Goal: Transaction & Acquisition: Purchase product/service

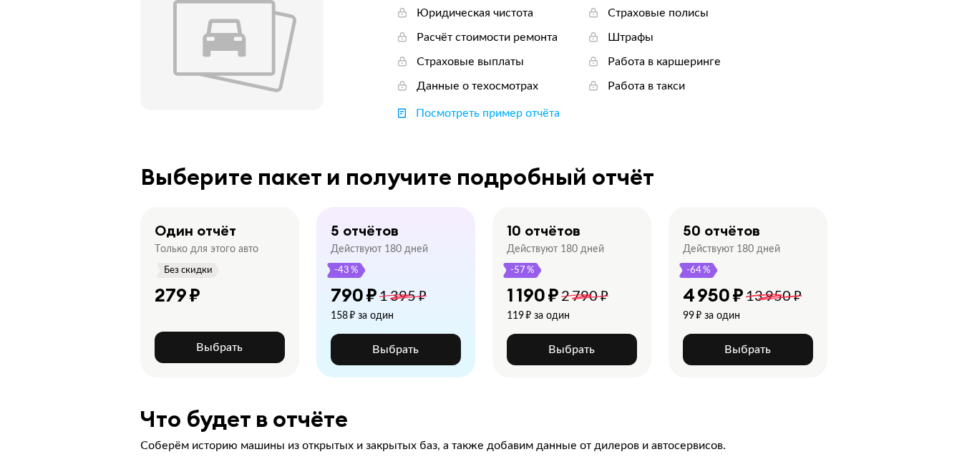
scroll to position [215, 0]
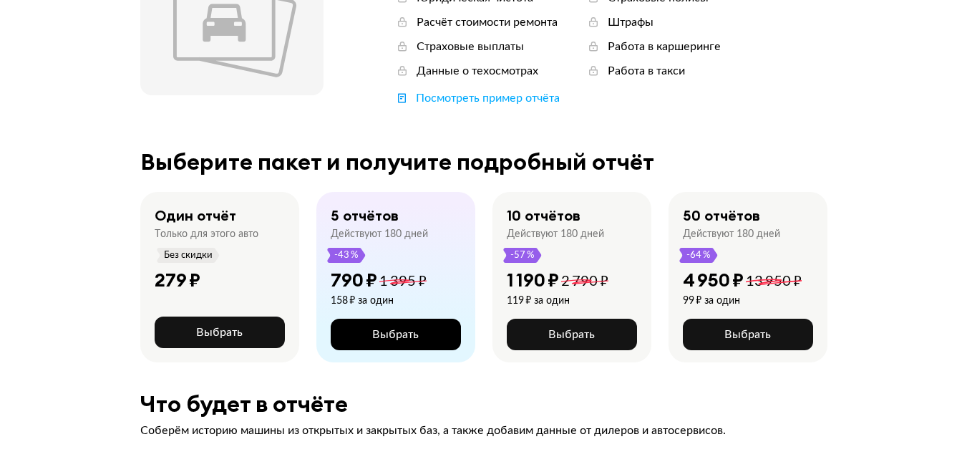
click at [389, 332] on span "Выбрать" at bounding box center [395, 334] width 47 height 11
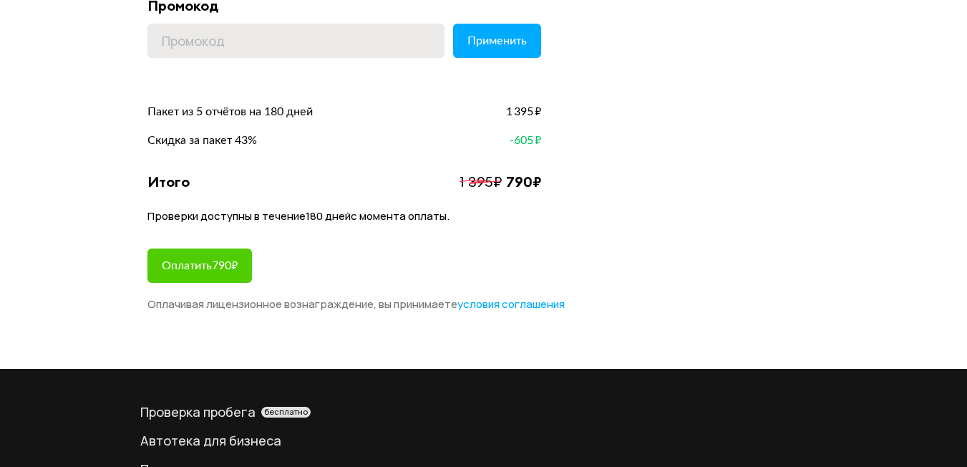
scroll to position [286, 0]
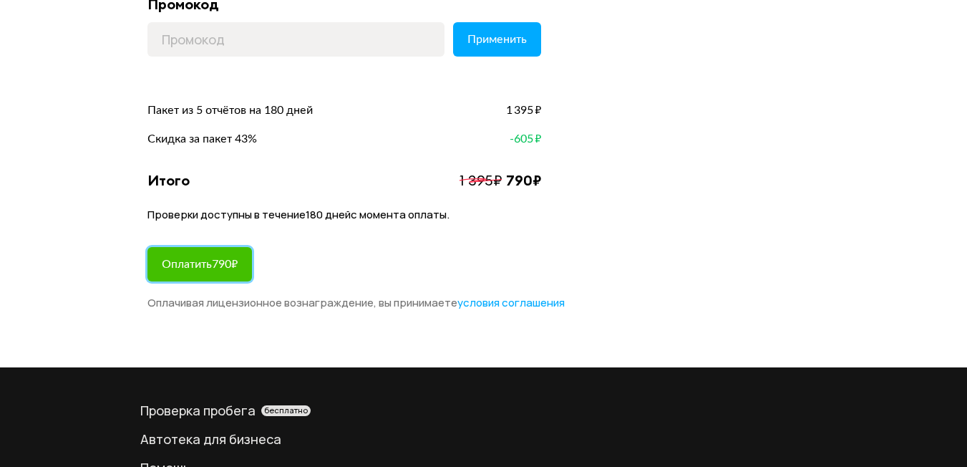
click at [211, 277] on button "Оплатить 790 ₽" at bounding box center [200, 264] width 105 height 34
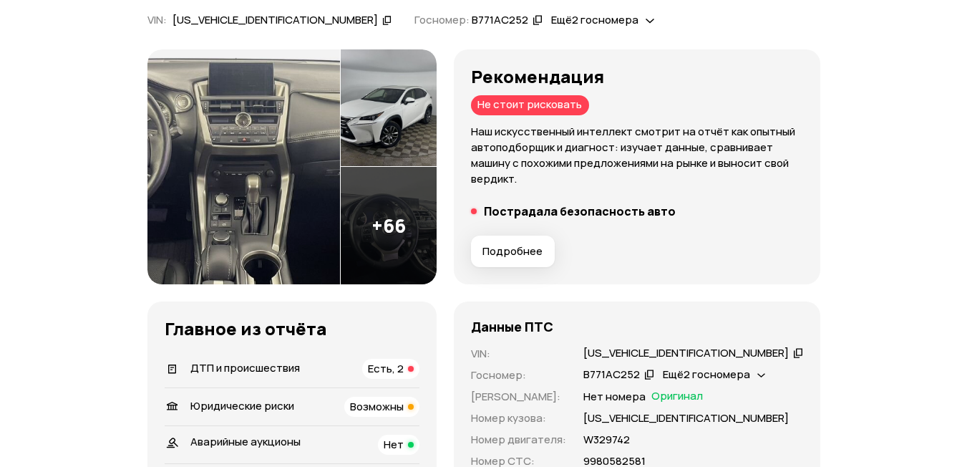
scroll to position [286, 0]
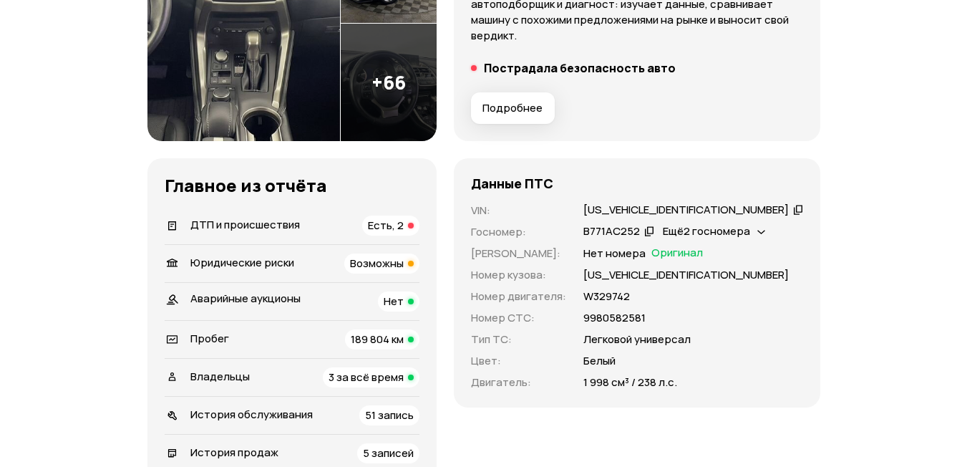
click at [403, 222] on div "Есть, 2" at bounding box center [390, 226] width 57 height 20
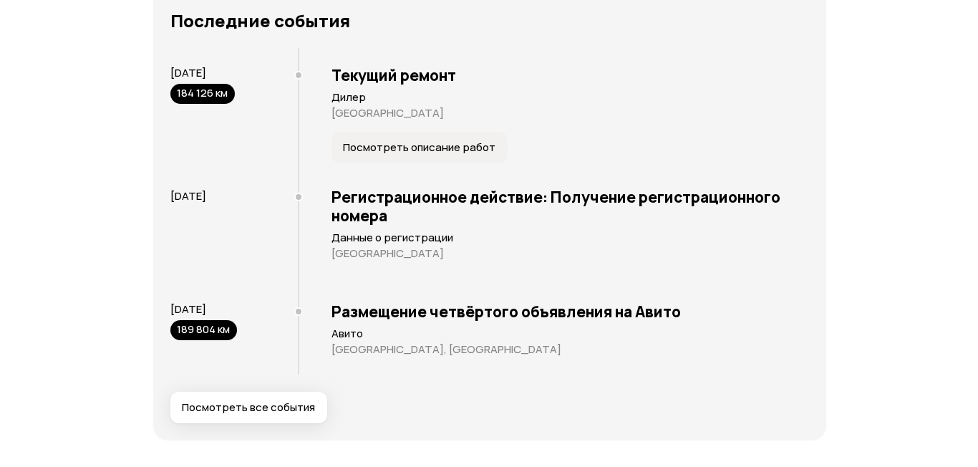
scroll to position [3156, 0]
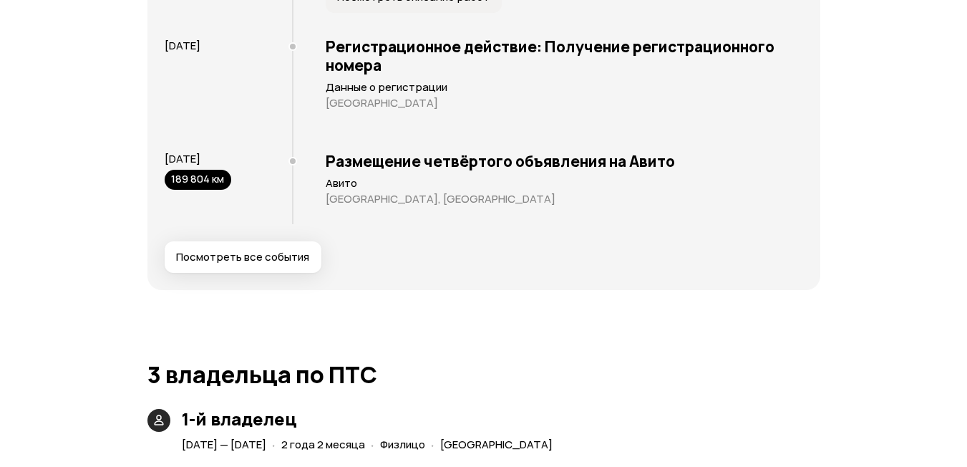
click at [265, 253] on span "Посмотреть все события" at bounding box center [242, 257] width 133 height 14
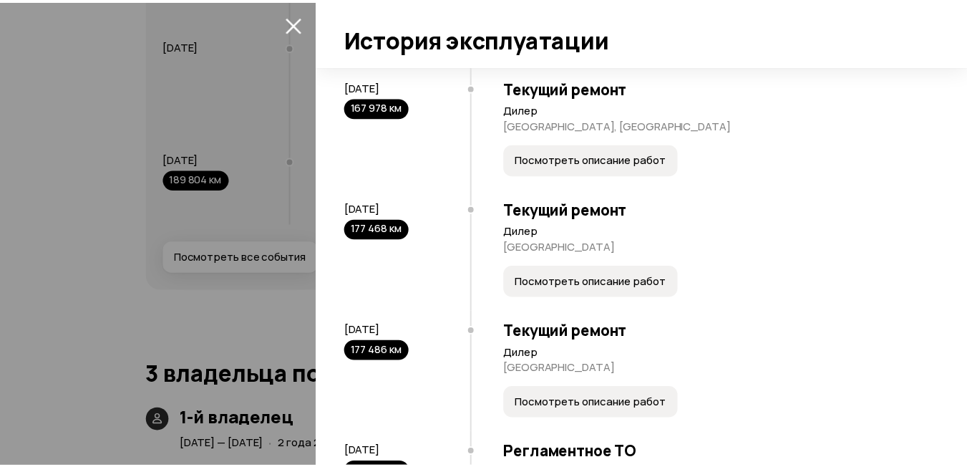
scroll to position [4874, 0]
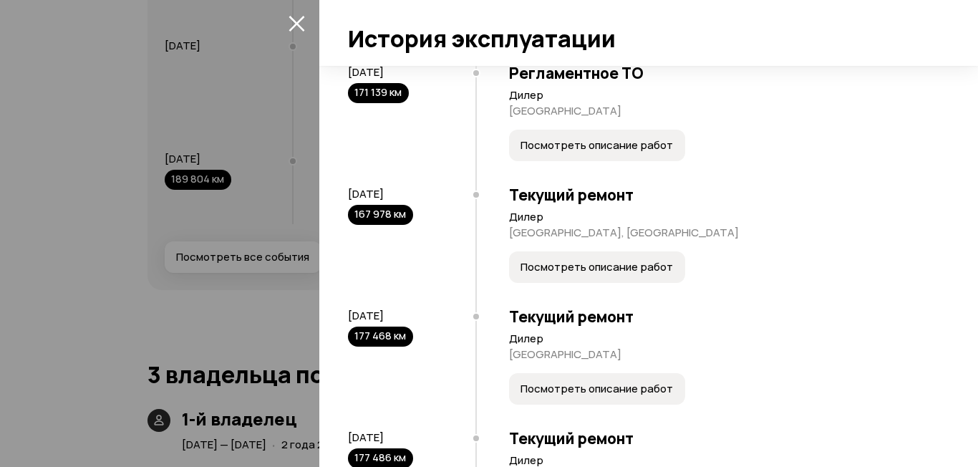
click at [295, 23] on icon "закрыть" at bounding box center [297, 24] width 16 height 16
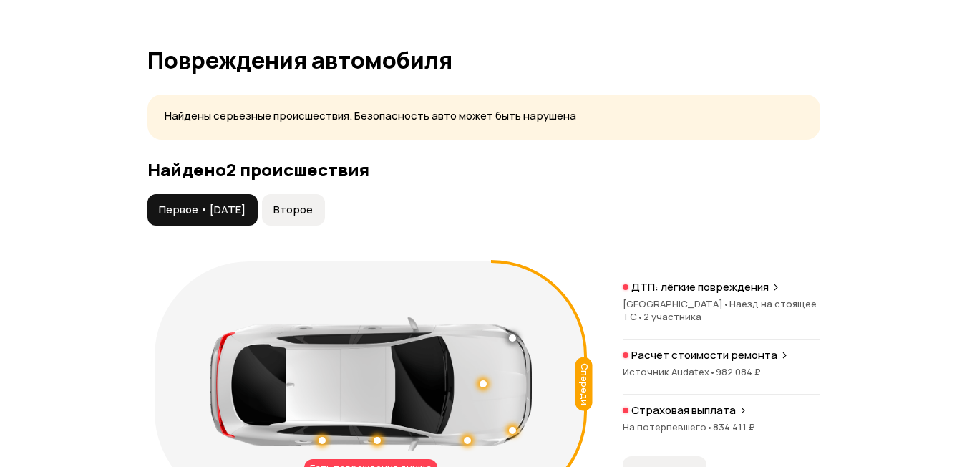
scroll to position [1509, 0]
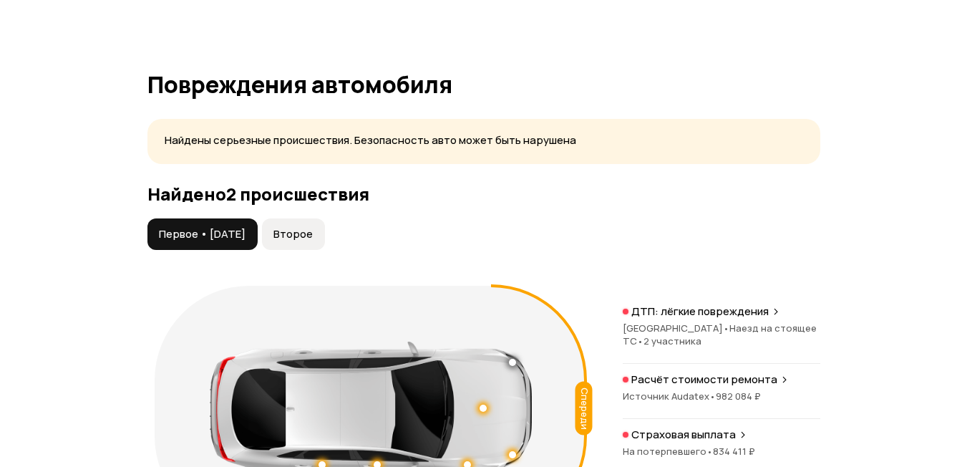
click at [313, 234] on span "Второе" at bounding box center [293, 234] width 39 height 14
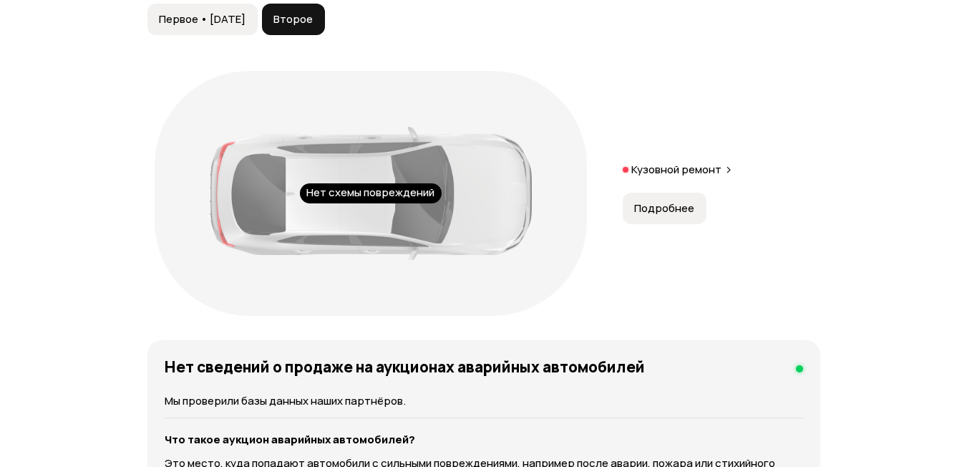
scroll to position [1580, 0]
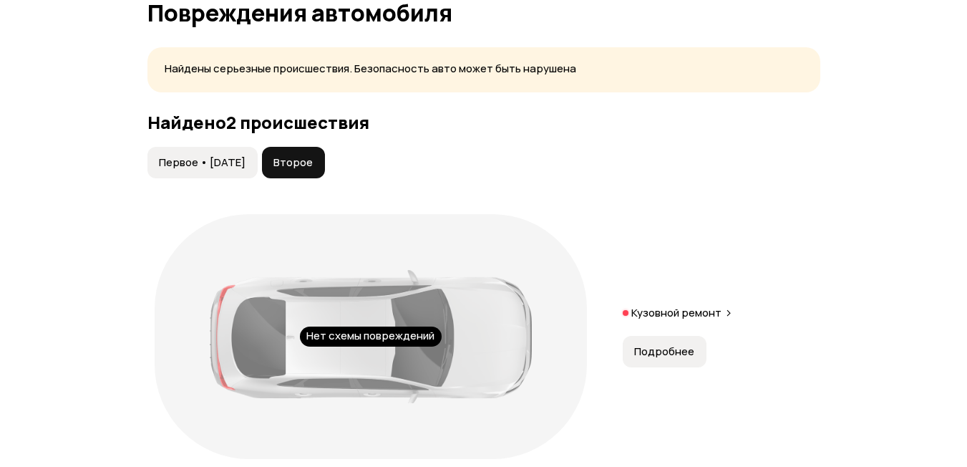
click at [194, 144] on div "Найдено 2 происшествия Первое • 09 ноя 2016 Второе Нет схемы повреждений Кузовн…" at bounding box center [484, 289] width 673 height 354
click at [198, 153] on button "Первое • 09 ноя 2016" at bounding box center [203, 163] width 110 height 32
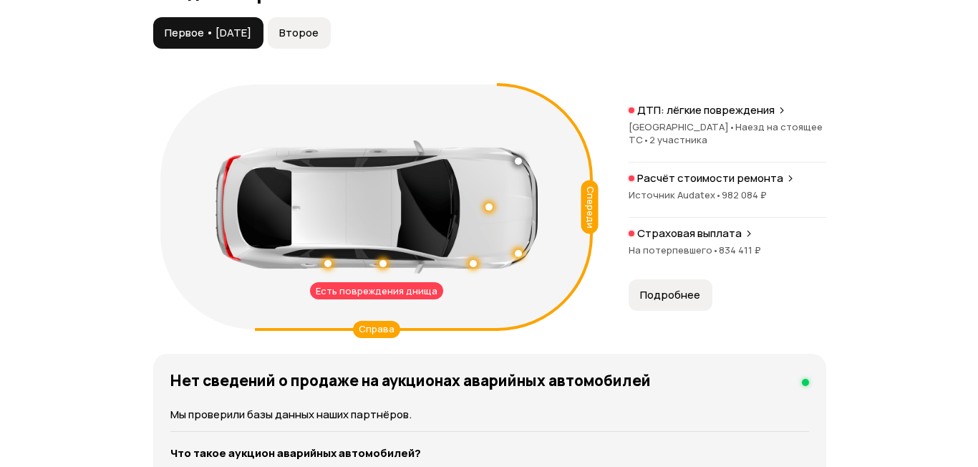
scroll to position [1724, 0]
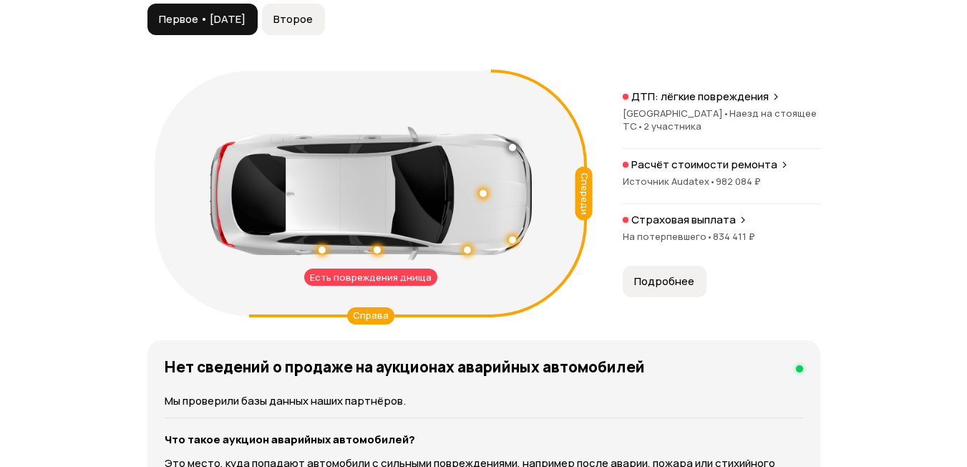
click at [672, 266] on button "Подробнее" at bounding box center [665, 282] width 84 height 32
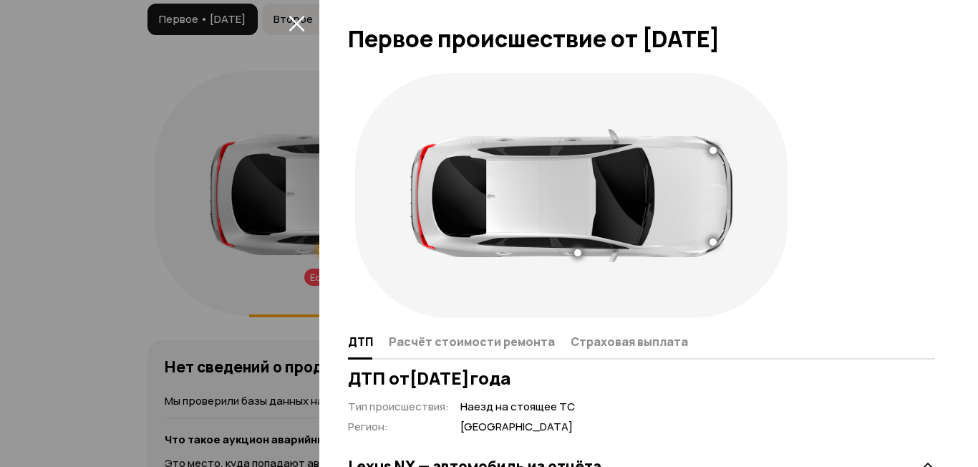
scroll to position [196, 0]
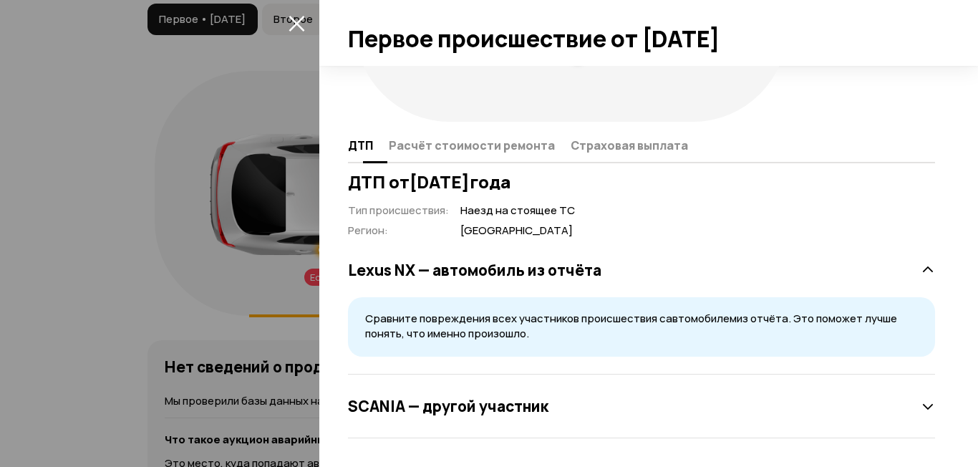
click at [493, 153] on button "Расчёт стоимости ремонта" at bounding box center [476, 145] width 182 height 28
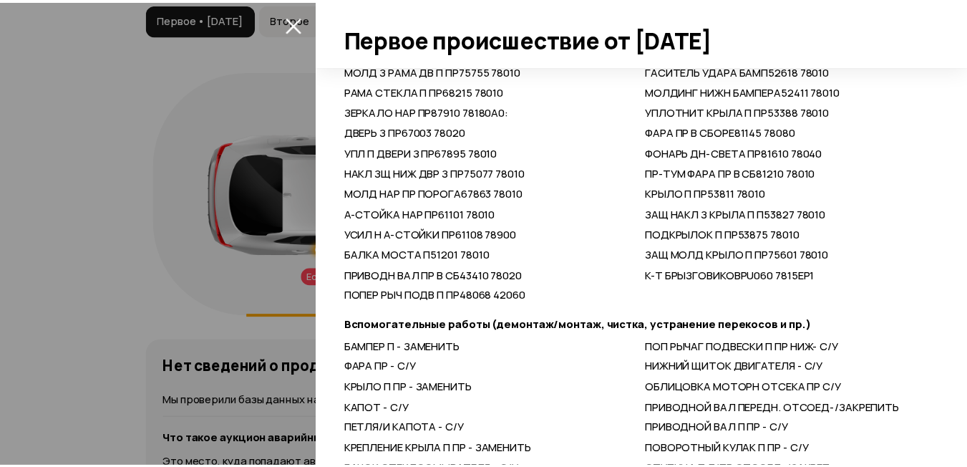
scroll to position [1628, 0]
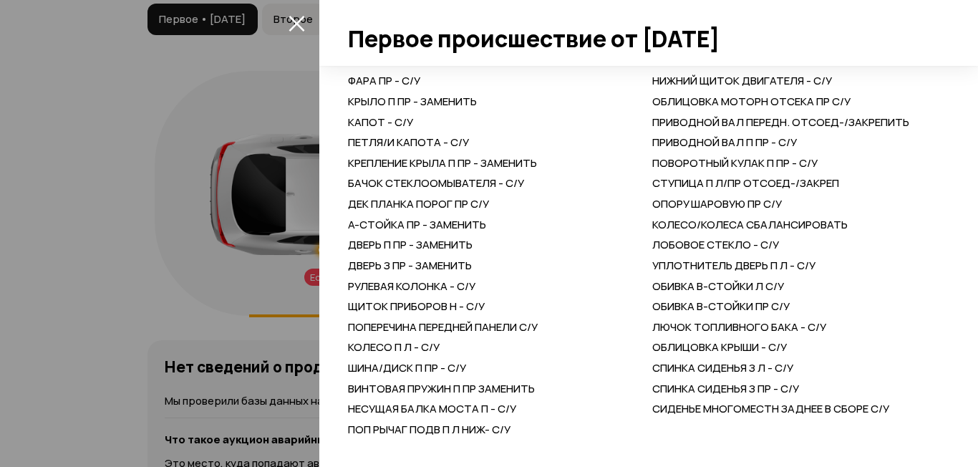
click at [136, 125] on div at bounding box center [489, 233] width 978 height 467
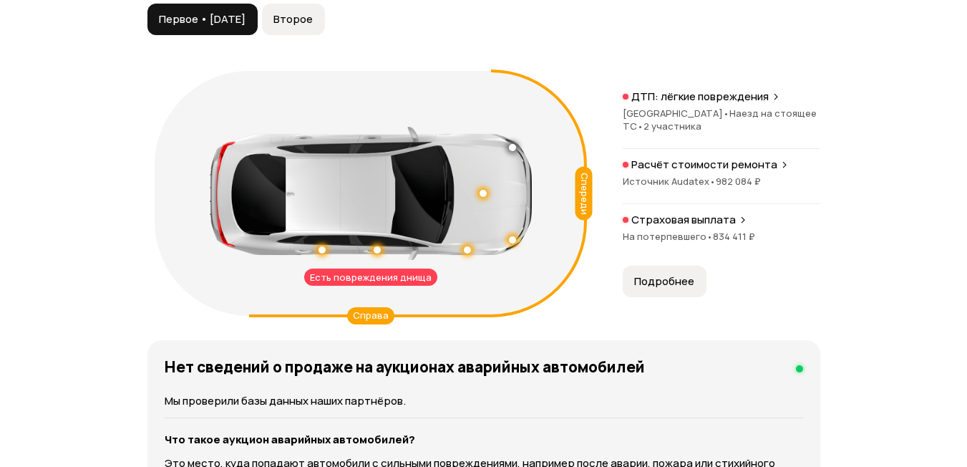
scroll to position [0, 0]
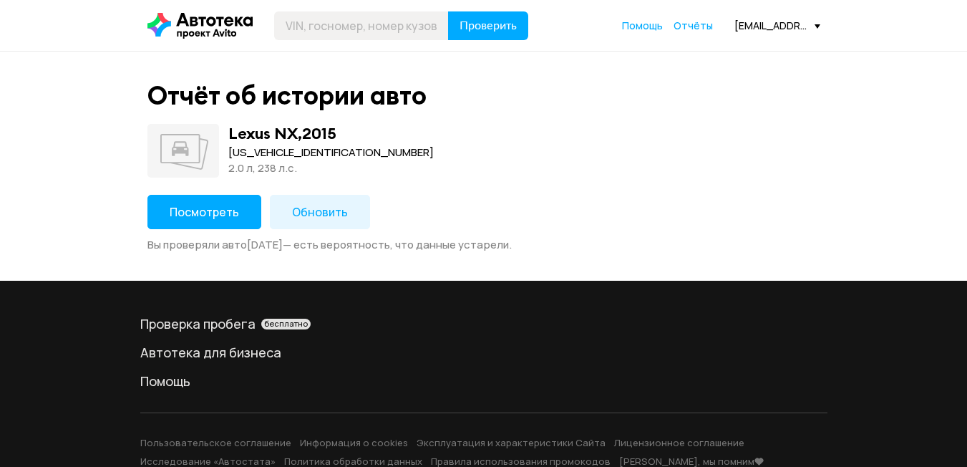
click at [200, 211] on span "Посмотреть" at bounding box center [204, 212] width 69 height 16
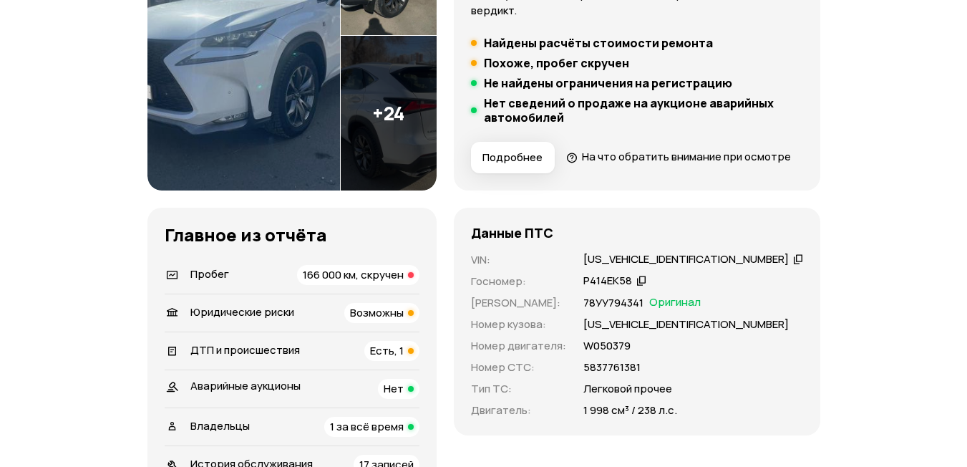
scroll to position [358, 0]
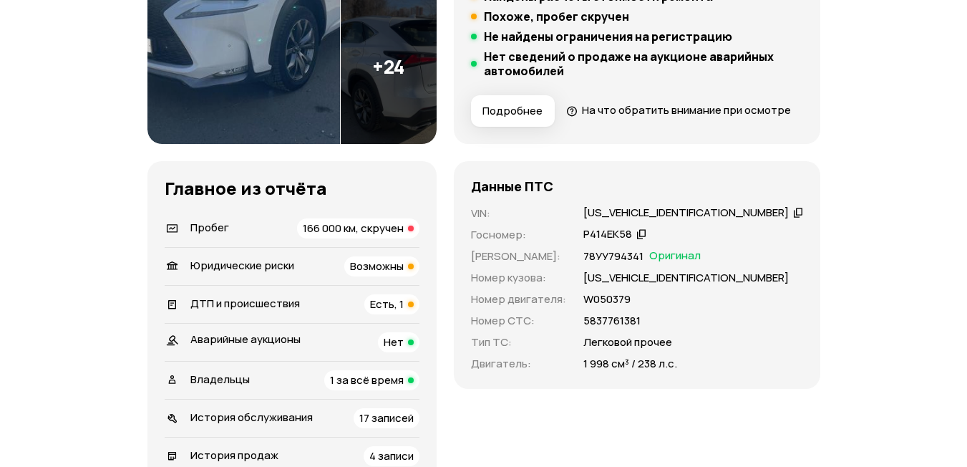
click at [404, 236] on span "166 000 км, скручен" at bounding box center [353, 228] width 101 height 15
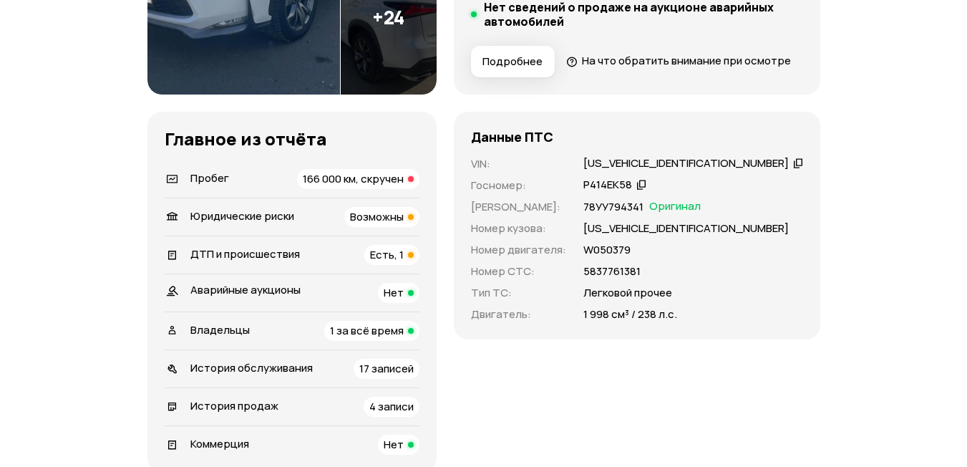
scroll to position [430, 0]
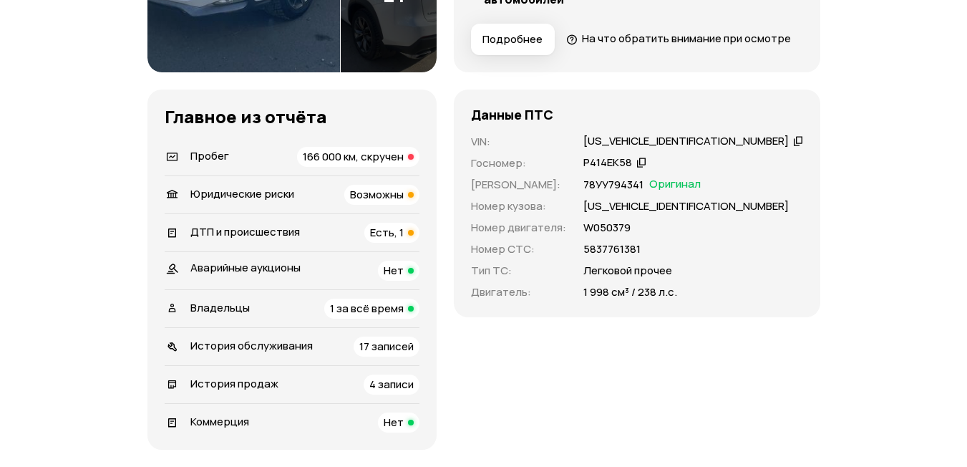
click at [279, 239] on span "ДТП и происшествия" at bounding box center [245, 231] width 110 height 15
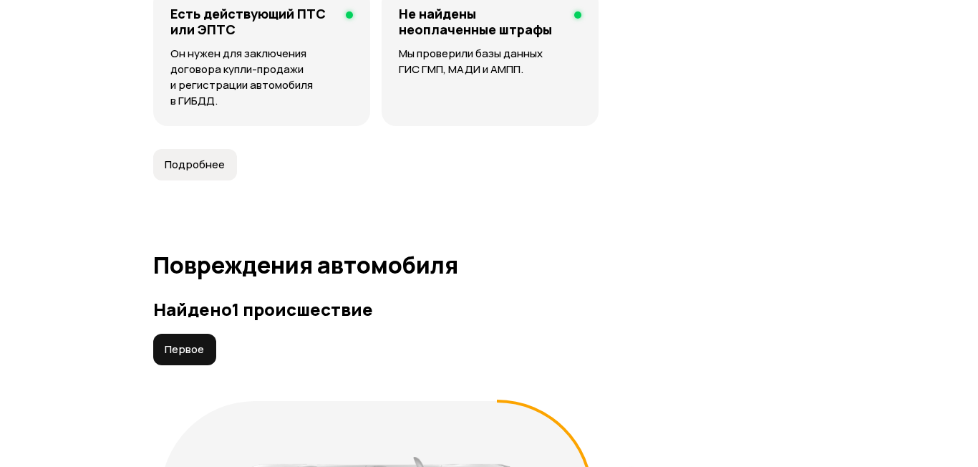
scroll to position [1681, 0]
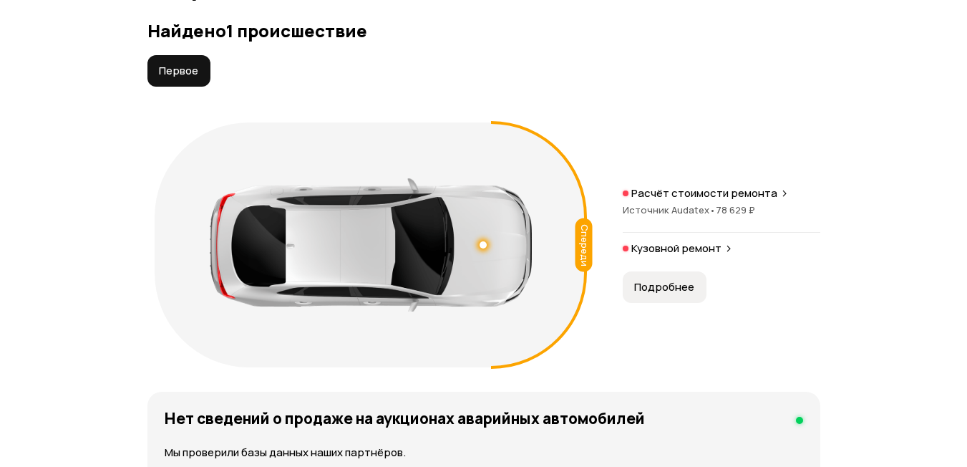
click at [647, 294] on span "Подробнее" at bounding box center [664, 287] width 60 height 14
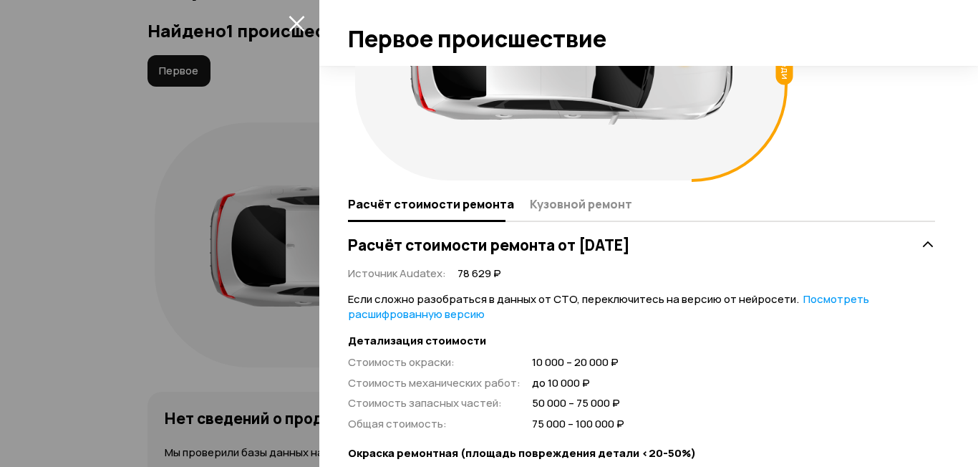
scroll to position [143, 0]
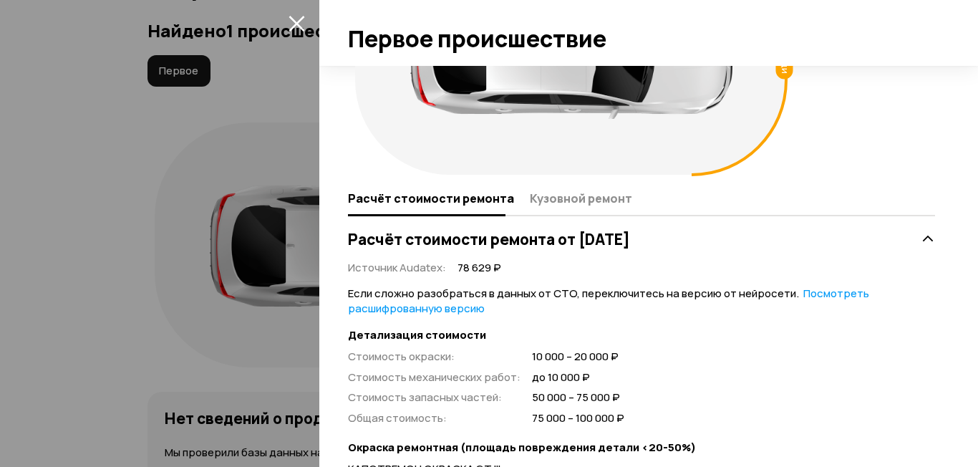
click at [574, 182] on div "Расчёт стоимости ремонта Кузовной ремонт" at bounding box center [641, 199] width 587 height 34
click at [574, 189] on button "Кузовной ремонт" at bounding box center [579, 198] width 107 height 28
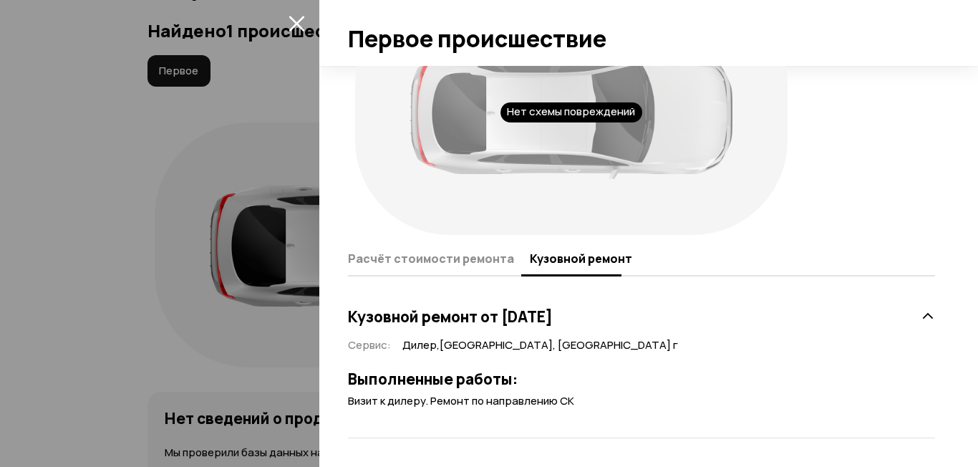
scroll to position [83, 0]
click at [445, 254] on span "Расчёт стоимости ремонта" at bounding box center [431, 258] width 166 height 14
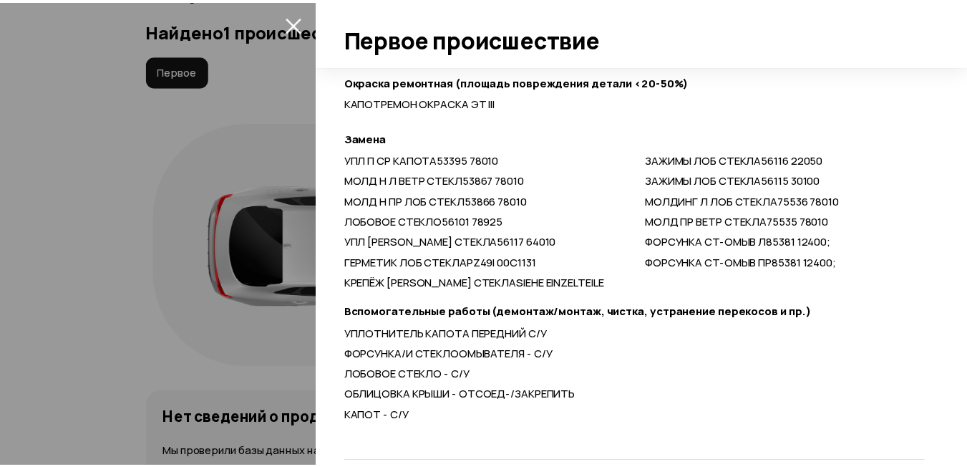
scroll to position [513, 0]
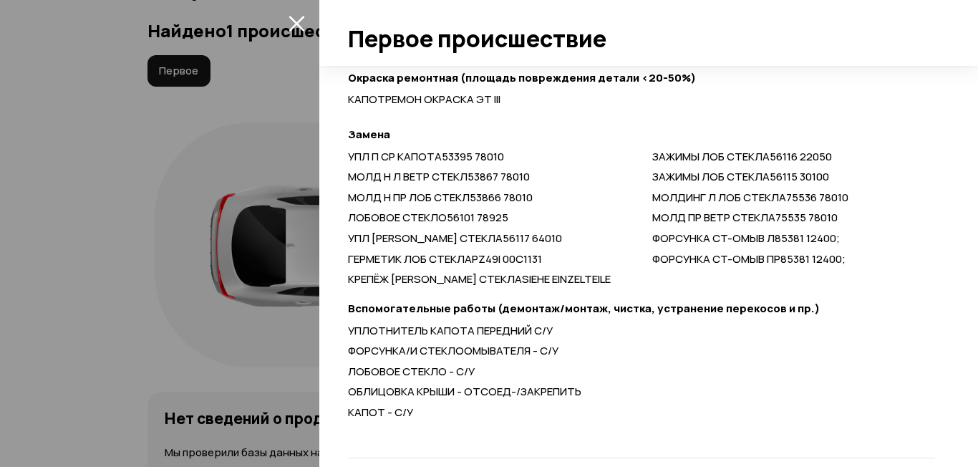
drag, startPoint x: 97, startPoint y: 32, endPoint x: 160, endPoint y: 248, distance: 224.4
click at [98, 32] on div at bounding box center [489, 233] width 978 height 467
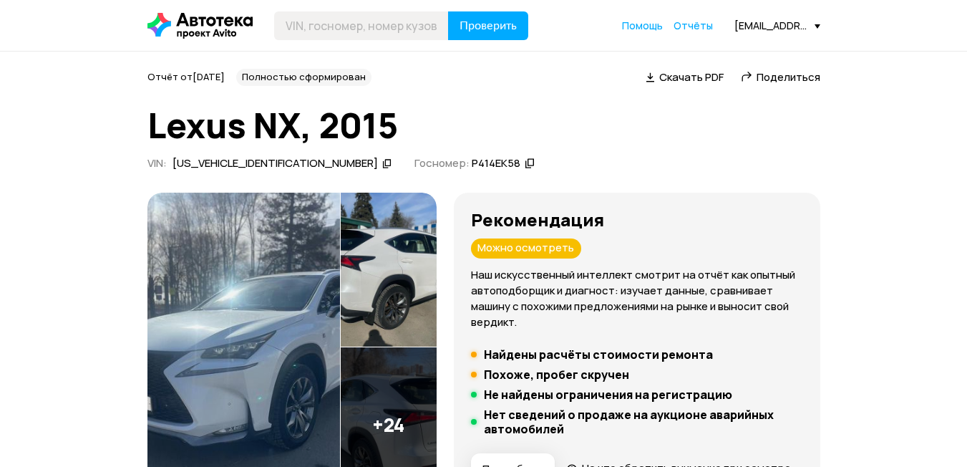
scroll to position [1, 0]
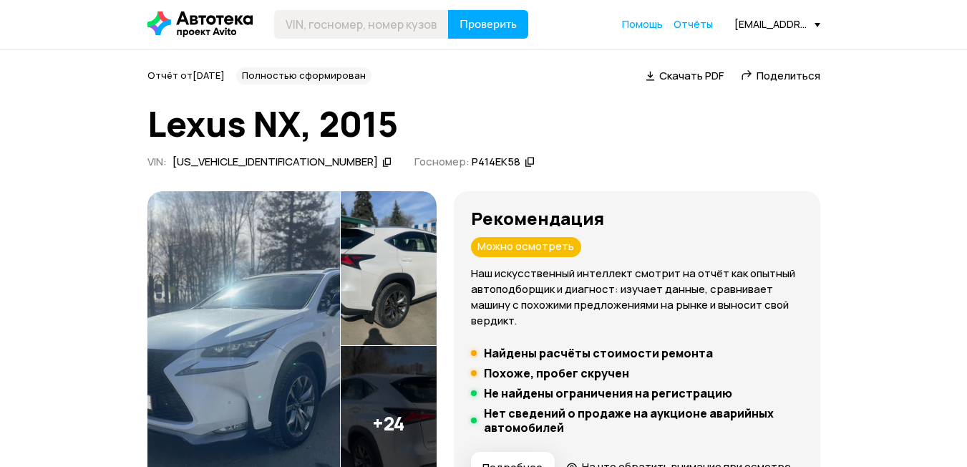
click at [264, 315] on img at bounding box center [244, 345] width 193 height 309
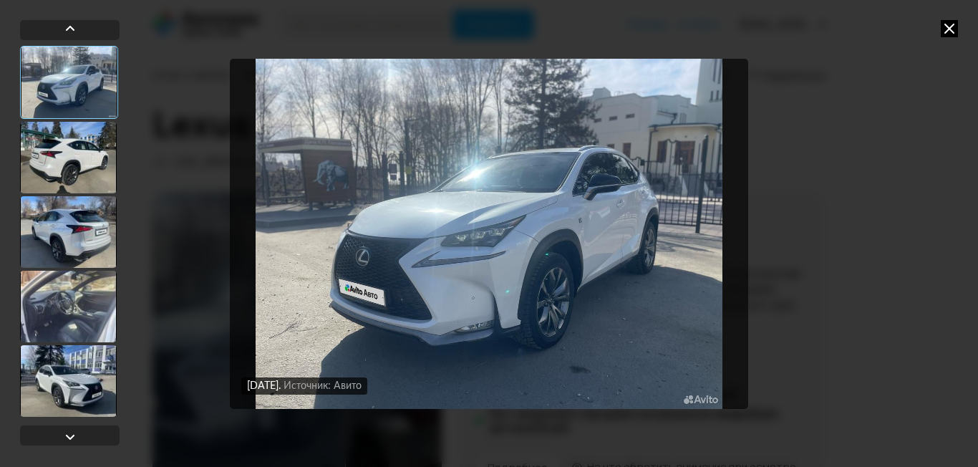
click at [44, 148] on div at bounding box center [68, 158] width 97 height 72
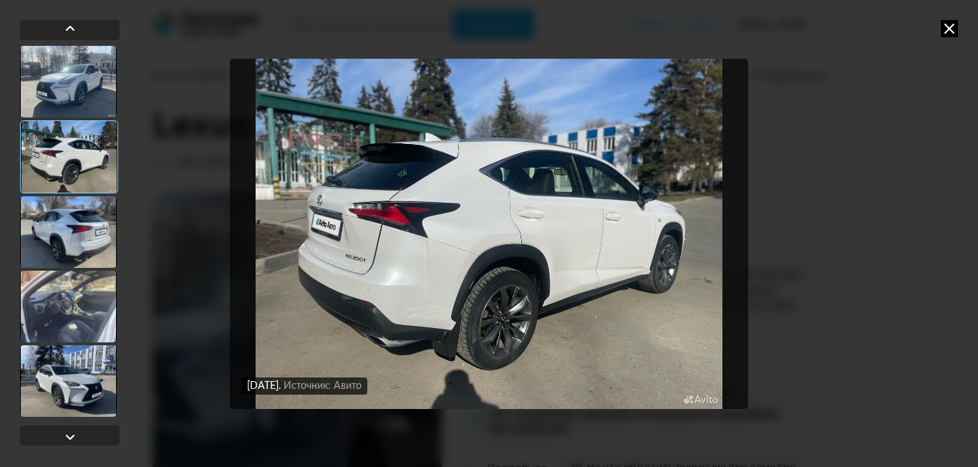
click at [57, 297] on div at bounding box center [68, 307] width 97 height 72
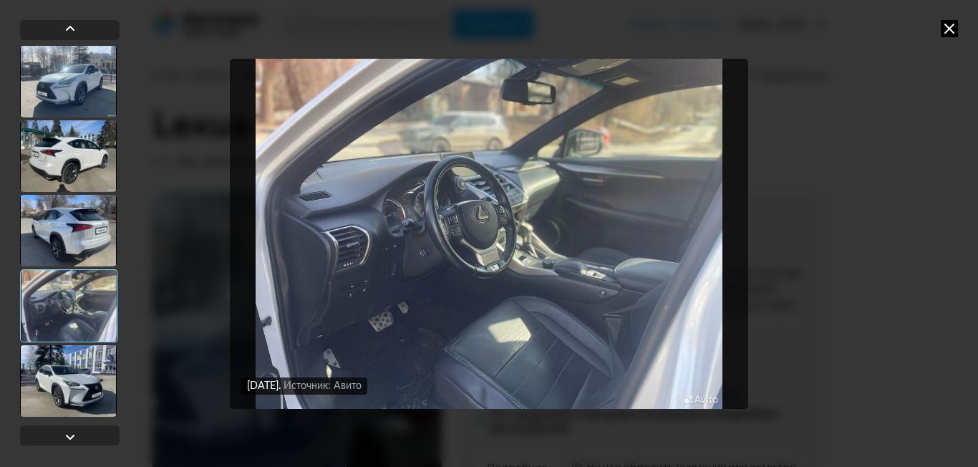
click at [61, 375] on div at bounding box center [68, 381] width 97 height 72
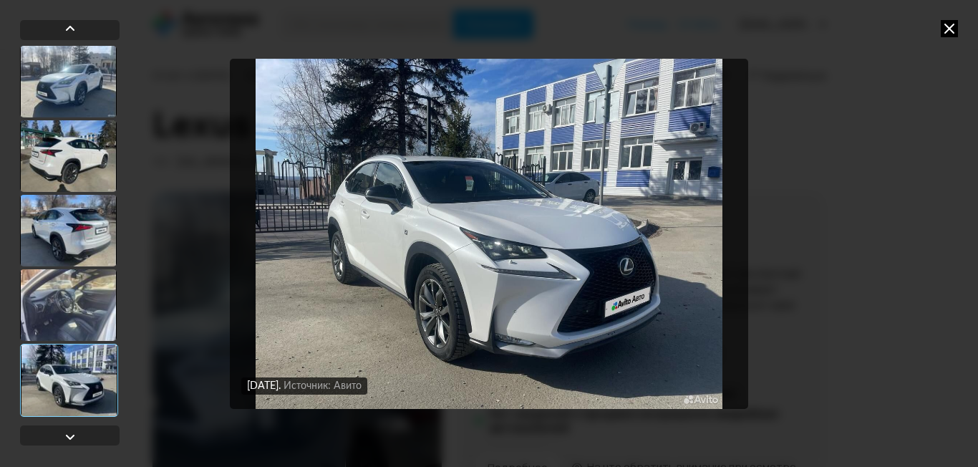
click at [952, 26] on icon at bounding box center [949, 28] width 17 height 17
